Goal: Task Accomplishment & Management: Manage account settings

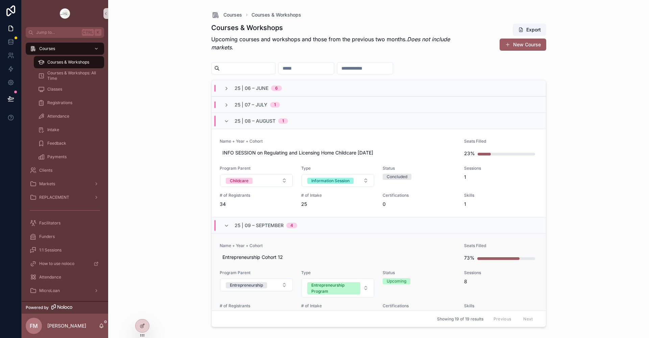
click at [354, 244] on span "Name + Year + Cohort" at bounding box center [338, 245] width 237 height 5
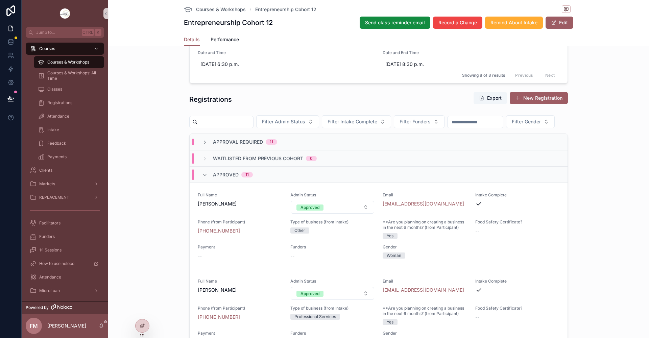
scroll to position [541, 0]
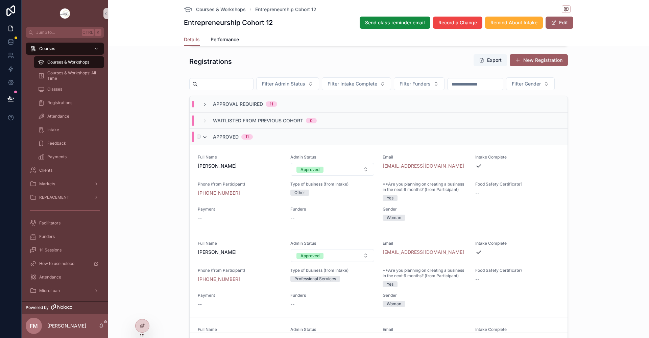
click at [203, 140] on icon "scrollable content" at bounding box center [204, 137] width 5 height 5
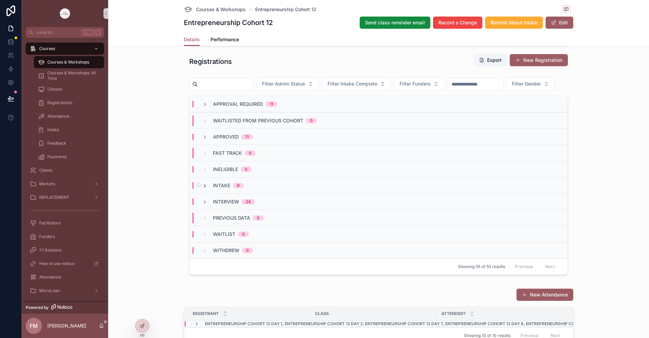
click at [202, 189] on icon "scrollable content" at bounding box center [204, 185] width 5 height 5
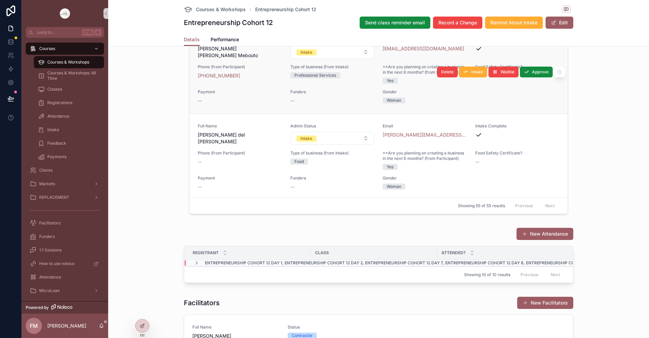
scroll to position [304, 0]
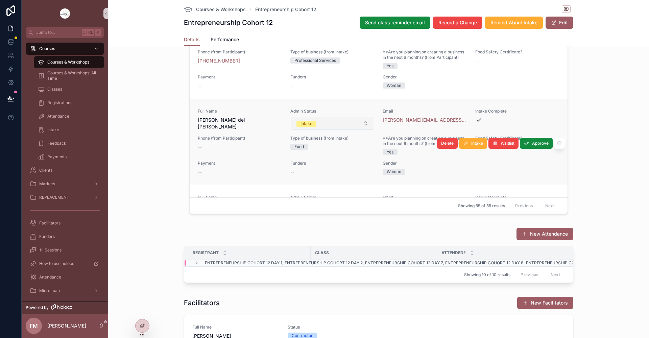
click at [325, 130] on button "Intake" at bounding box center [333, 123] width 84 height 13
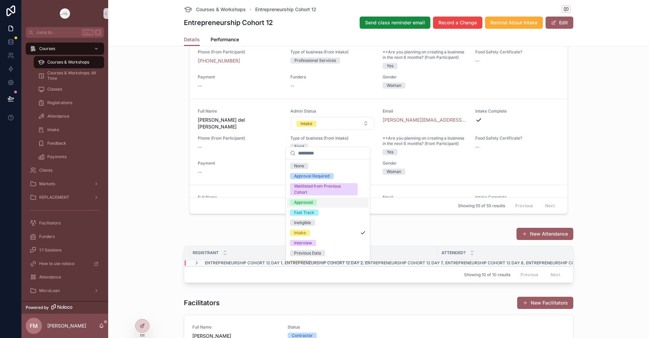
click at [318, 200] on div "Approved" at bounding box center [327, 202] width 81 height 10
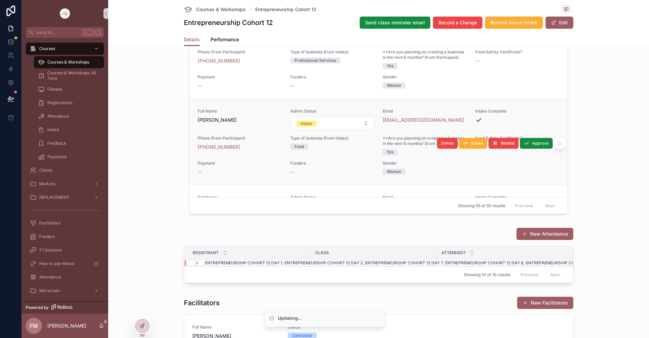
scroll to position [338, 0]
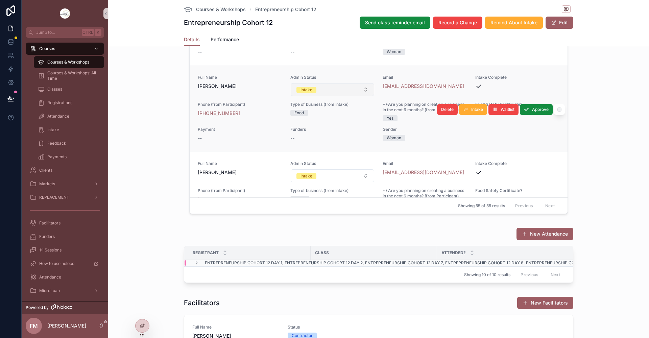
click at [335, 96] on button "Intake" at bounding box center [333, 89] width 84 height 13
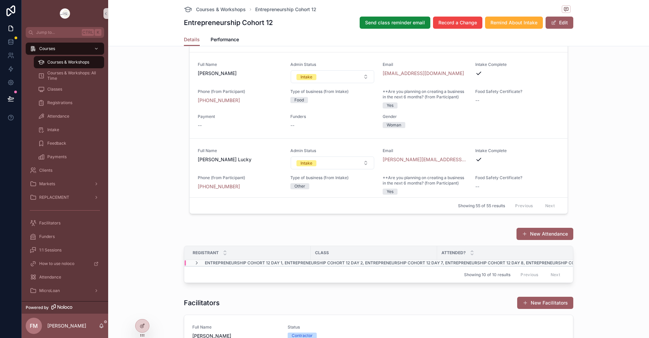
scroll to position [541, 0]
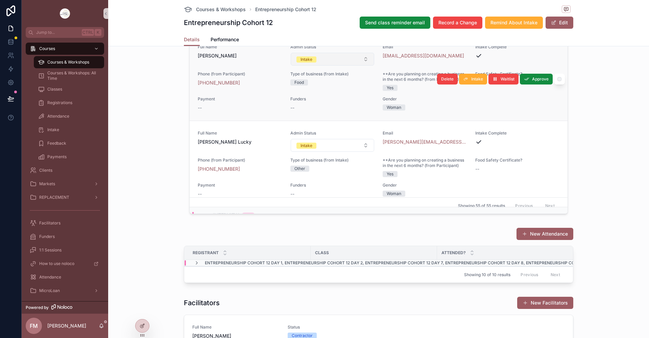
click at [317, 66] on button "Intake" at bounding box center [333, 59] width 84 height 13
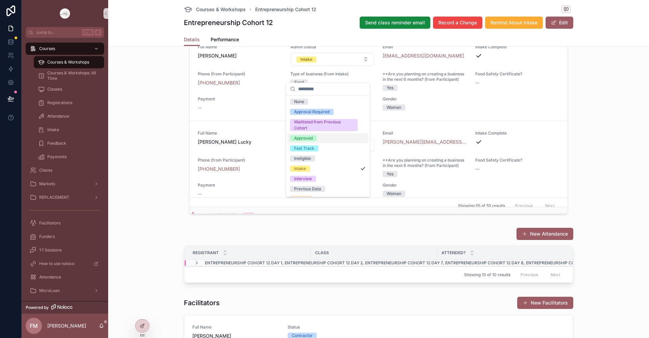
click at [309, 136] on div "Approved" at bounding box center [303, 138] width 19 height 6
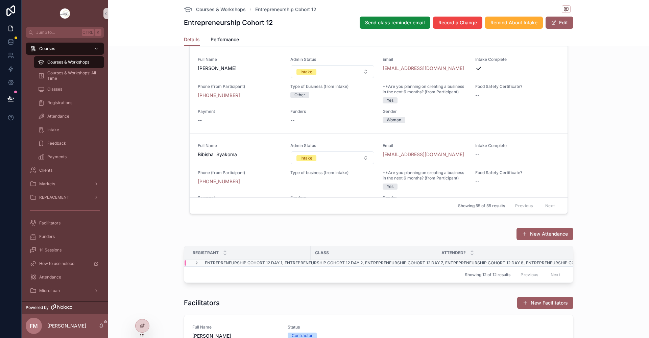
scroll to position [0, 0]
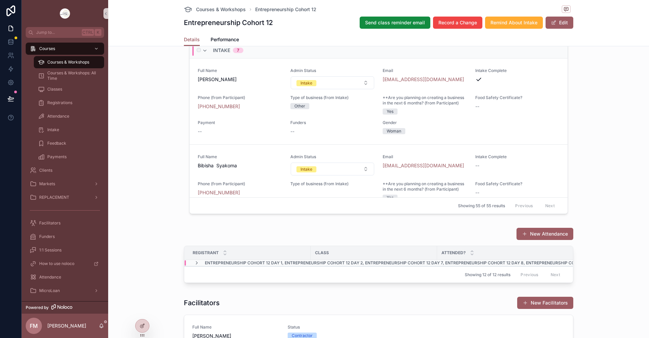
click at [205, 56] on div "Intake 7" at bounding box center [222, 50] width 41 height 11
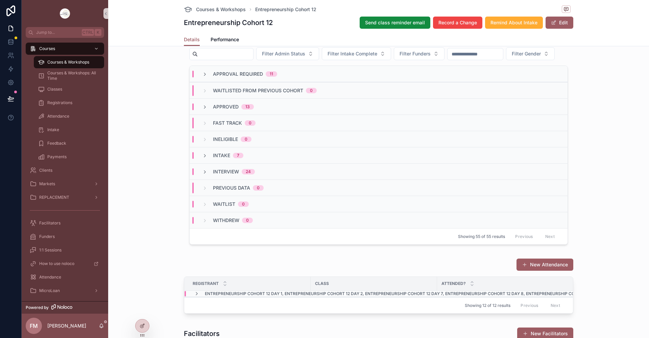
scroll to position [541, 0]
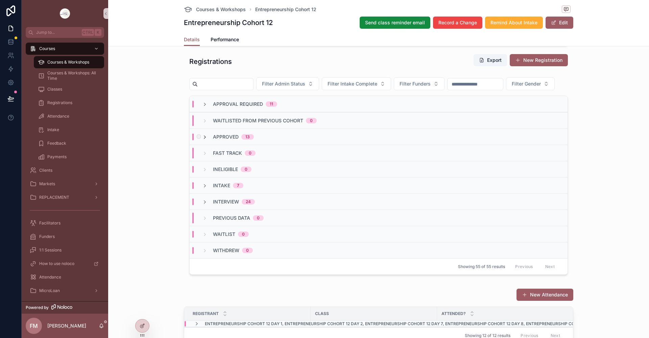
click at [203, 140] on icon "scrollable content" at bounding box center [204, 137] width 5 height 5
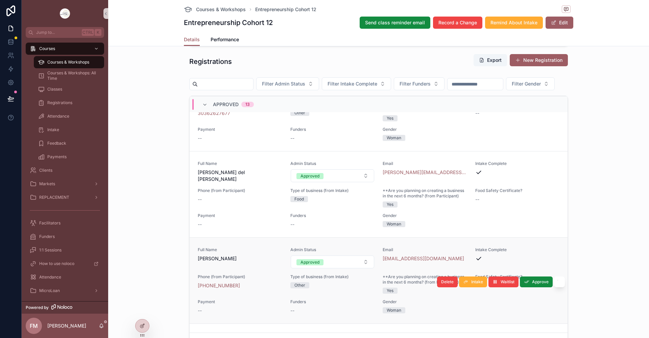
scroll to position [338, 0]
